Goal: Transaction & Acquisition: Purchase product/service

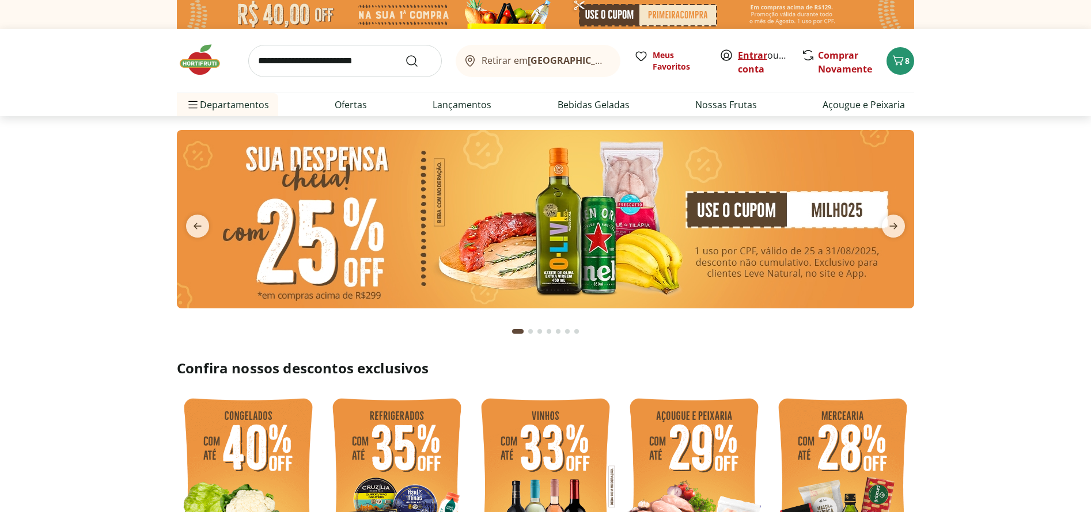
click at [748, 55] on link "Entrar" at bounding box center [752, 55] width 29 height 13
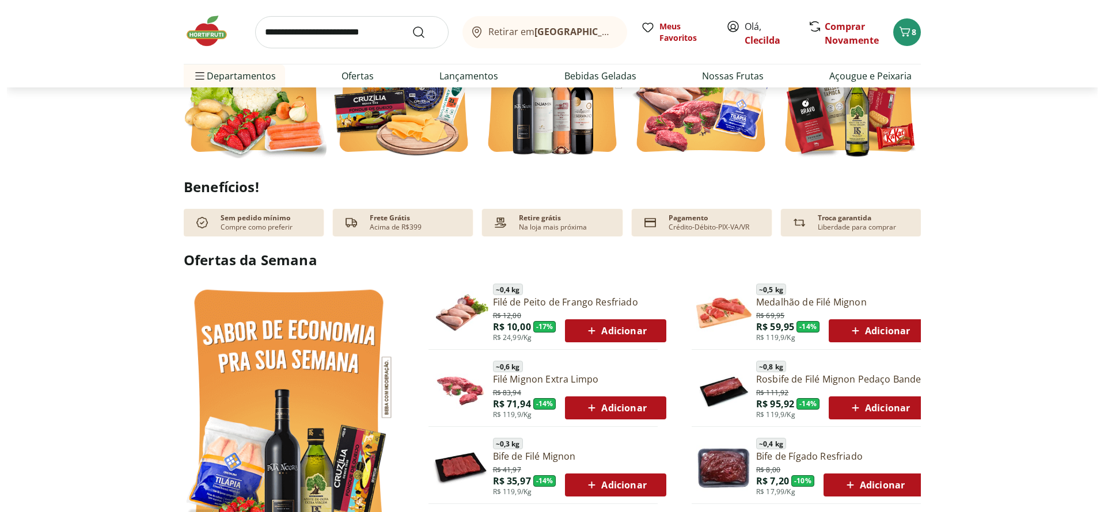
scroll to position [518, 0]
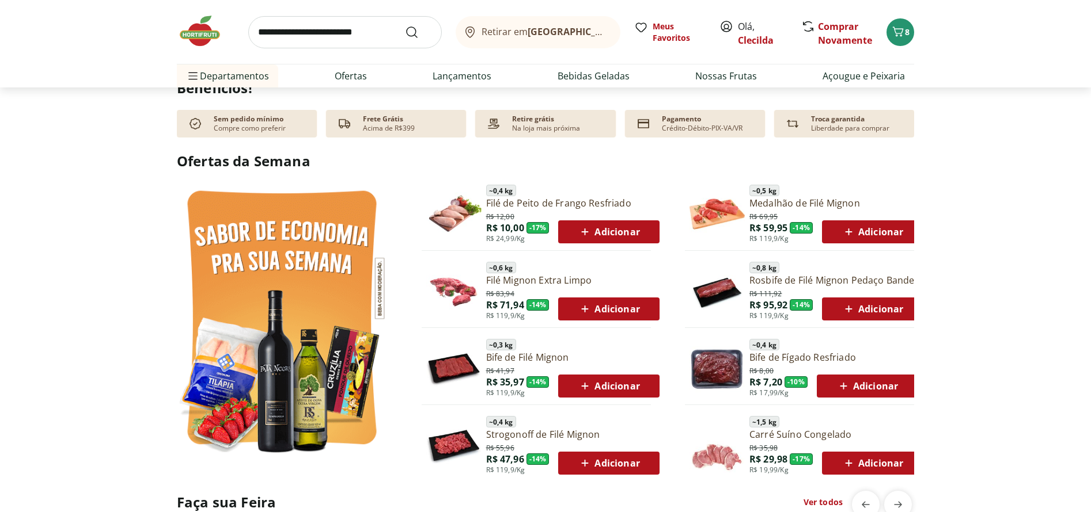
click at [591, 235] on icon at bounding box center [585, 232] width 14 height 14
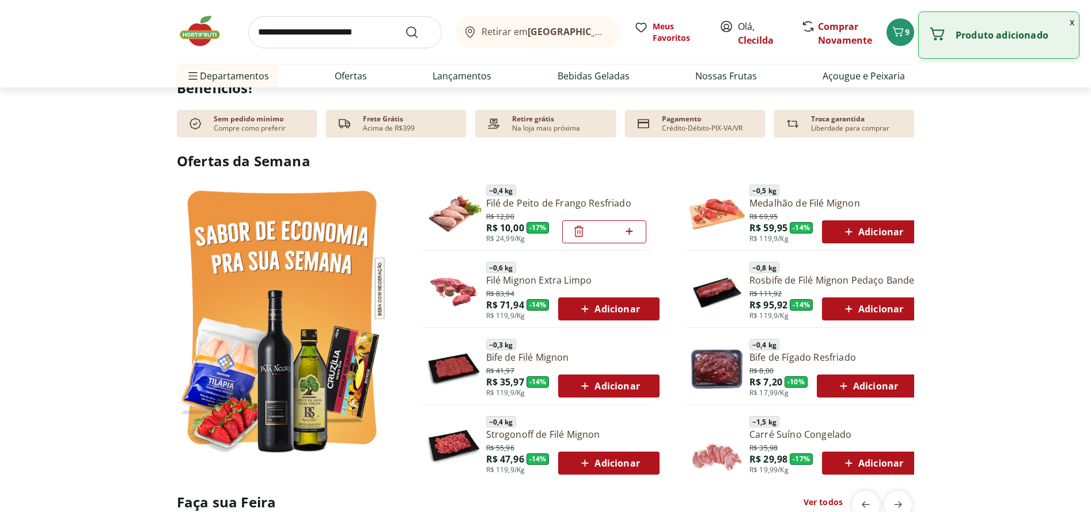
click at [594, 232] on input "*" at bounding box center [604, 232] width 37 height 13
click at [632, 295] on div "R$ 83,94 R$ 71,94 - 14 % R$ 119,9/Kg Adicionar" at bounding box center [572, 303] width 173 height 33
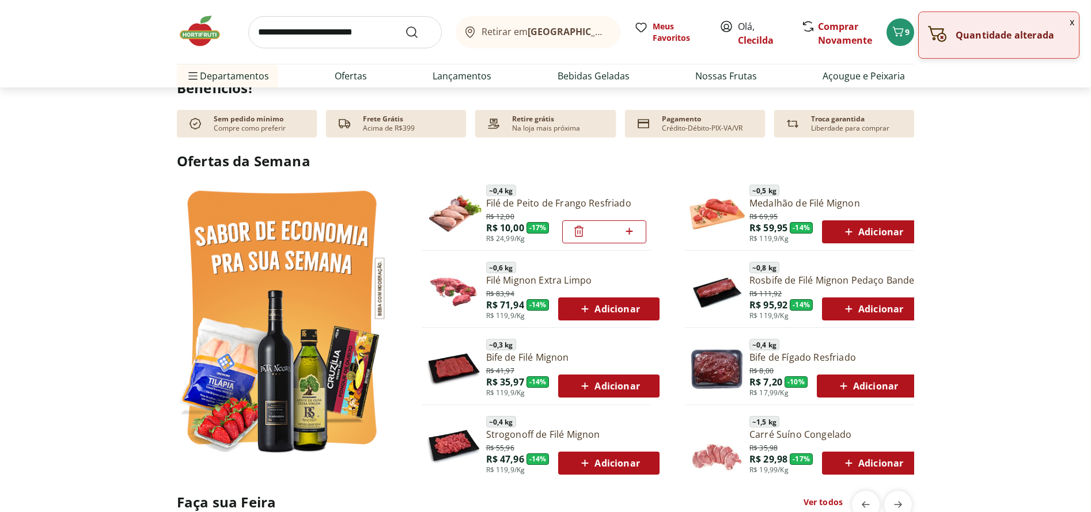
click at [633, 309] on span "Adicionar" at bounding box center [609, 309] width 62 height 14
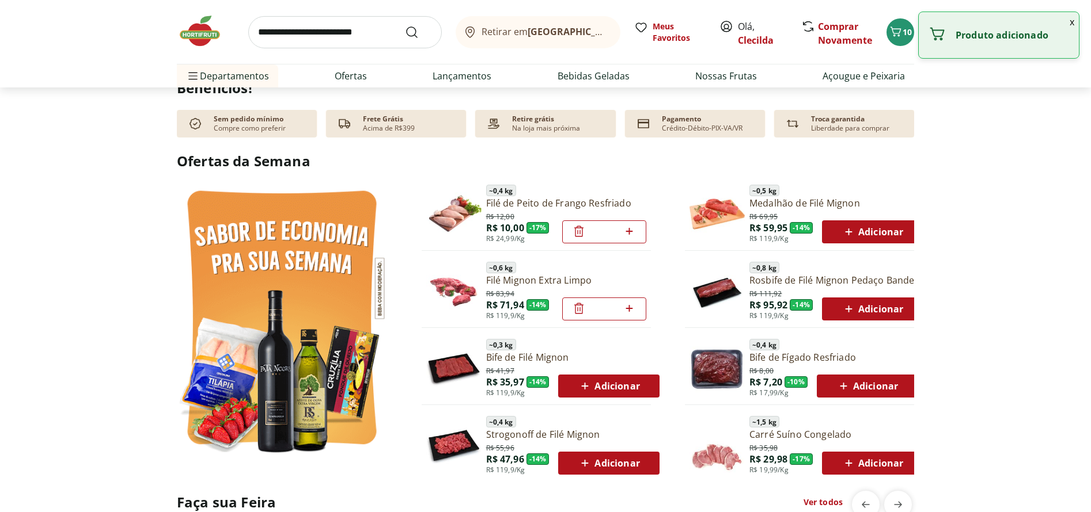
click at [632, 388] on span "Adicionar" at bounding box center [609, 386] width 62 height 14
type input "*"
click at [604, 455] on div "Adicionar" at bounding box center [608, 463] width 82 height 21
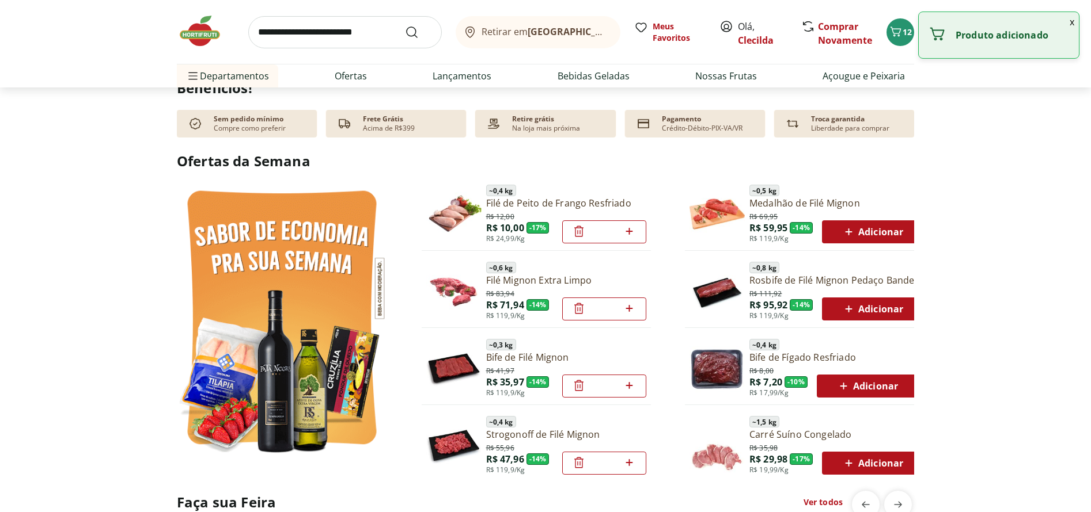
drag, startPoint x: 875, startPoint y: 466, endPoint x: 870, endPoint y: 429, distance: 37.8
click at [874, 464] on span "Adicionar" at bounding box center [872, 464] width 62 height 14
click at [865, 373] on div "R$ 8,00 R$ 7,20 - 10 % R$ 17,99/Kg Adicionar" at bounding box center [833, 380] width 168 height 33
drag, startPoint x: 865, startPoint y: 310, endPoint x: 866, endPoint y: 295, distance: 14.4
click at [865, 307] on span "Adicionar" at bounding box center [872, 309] width 62 height 14
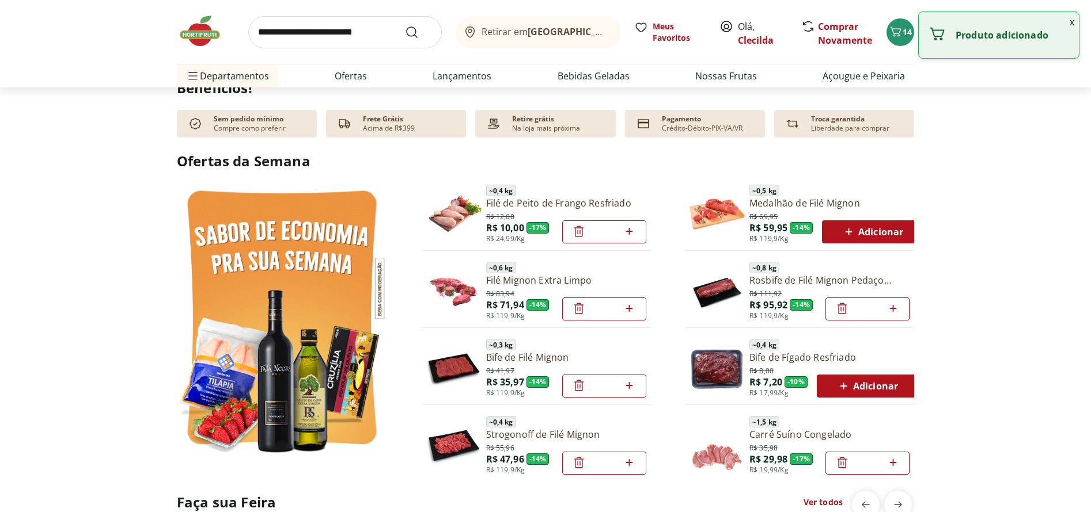
click at [864, 244] on div "~ 0,5 kg Medalhão de Filé Mignon R$ 69,95 R$ 59,95 - 14 % R$ 119,9/Kg Adicionar" at bounding box center [799, 214] width 229 height 68
click at [899, 26] on icon "Carrinho" at bounding box center [895, 32] width 14 height 14
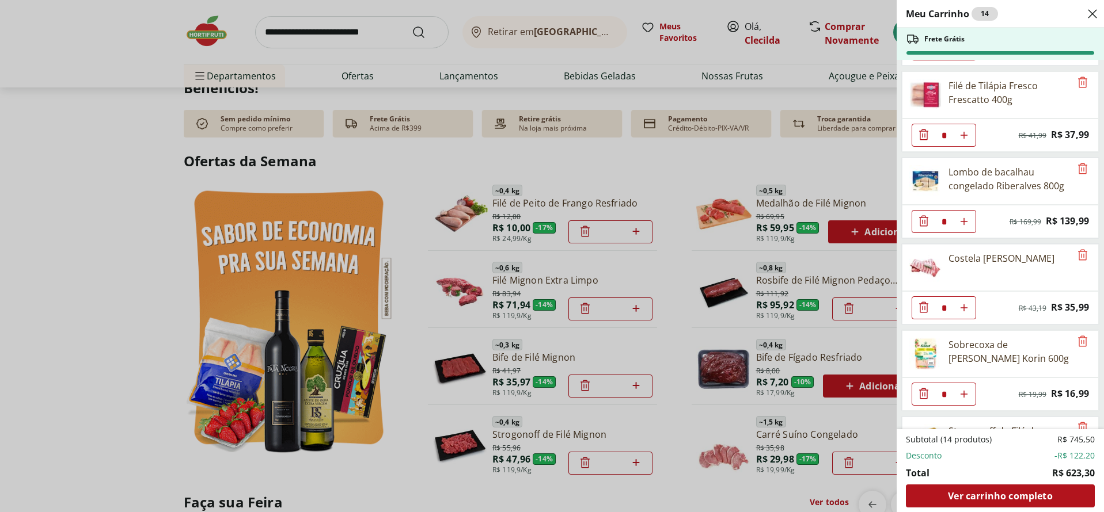
scroll to position [173, 0]
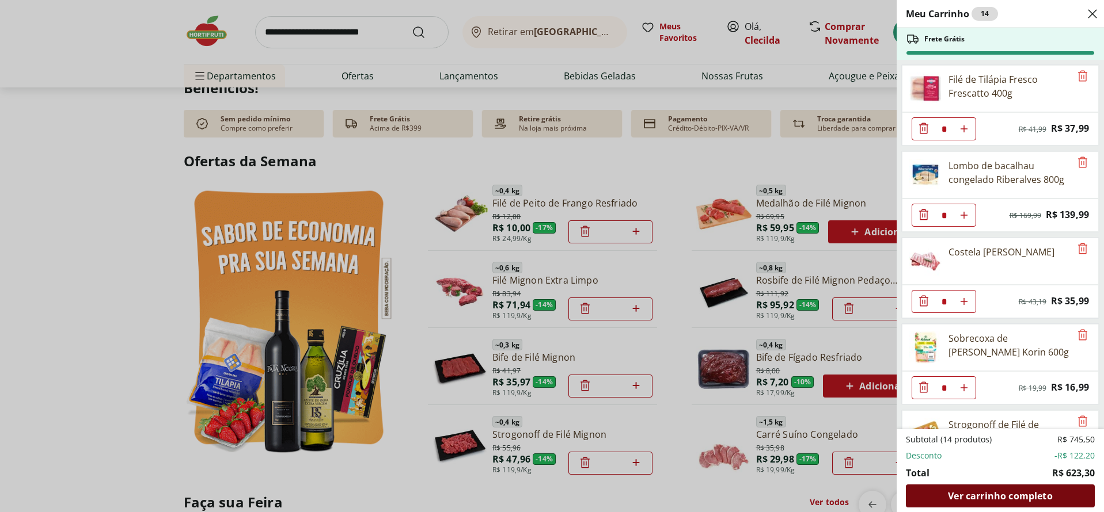
click at [1042, 504] on div "Ver carrinho completo" at bounding box center [1000, 496] width 189 height 23
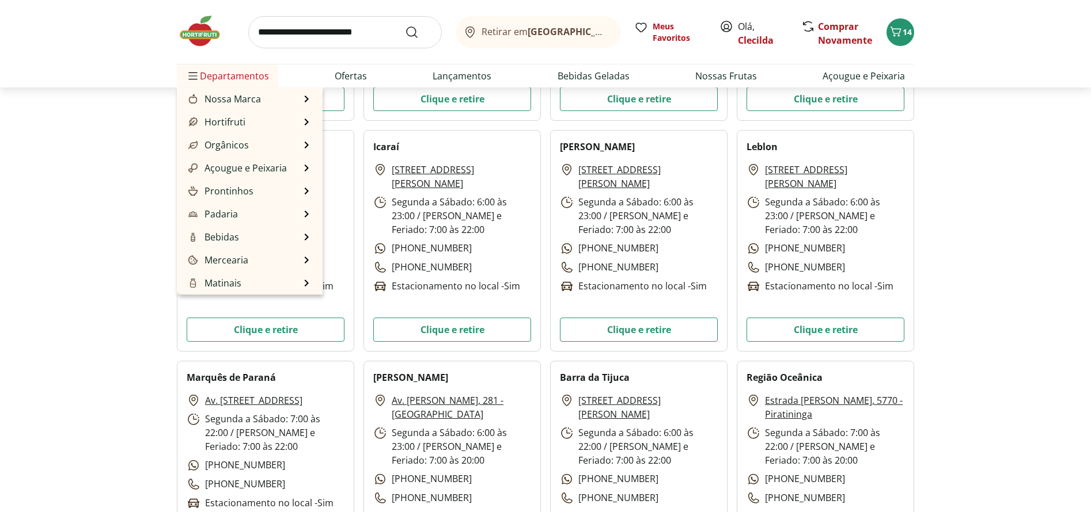
scroll to position [691, 0]
